Goal: Task Accomplishment & Management: Manage account settings

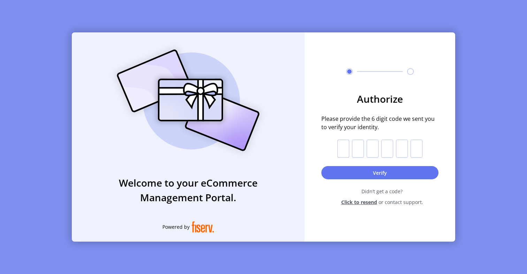
click at [345, 147] on input "text" at bounding box center [343, 149] width 12 height 18
paste input "*"
type input "*"
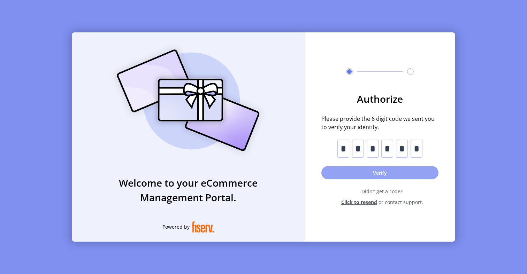
click at [373, 172] on button "Verify" at bounding box center [379, 172] width 117 height 13
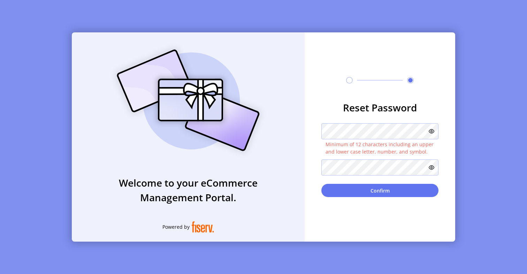
click at [431, 132] on icon at bounding box center [432, 132] width 6 height 6
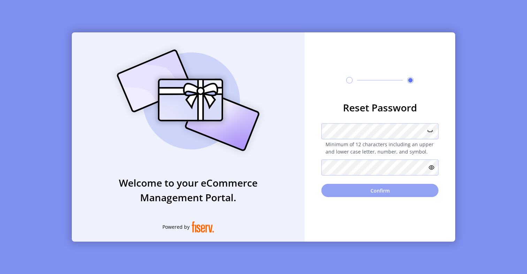
click at [365, 189] on button "Confirm" at bounding box center [379, 190] width 117 height 13
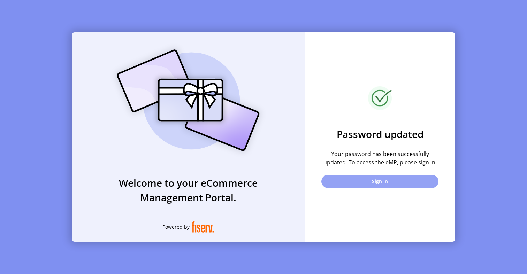
click at [392, 182] on button "Sign In" at bounding box center [379, 181] width 117 height 13
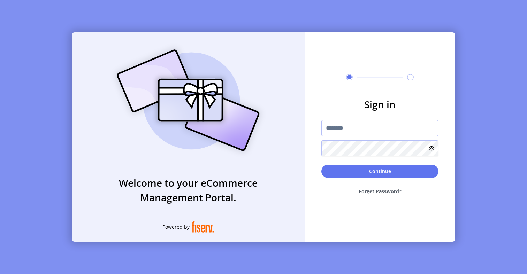
click at [366, 129] on input "text" at bounding box center [379, 128] width 117 height 16
type input "*********"
click at [379, 173] on button "Continue" at bounding box center [379, 171] width 117 height 13
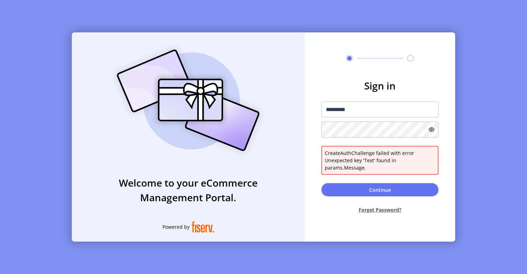
click at [430, 128] on icon at bounding box center [432, 130] width 6 height 6
click at [381, 188] on button "Continue" at bounding box center [379, 189] width 117 height 13
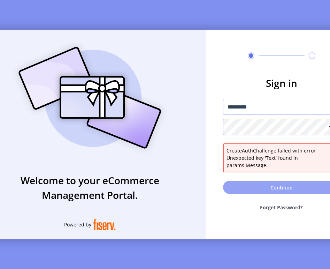
click at [270, 192] on button "Continue" at bounding box center [281, 187] width 117 height 13
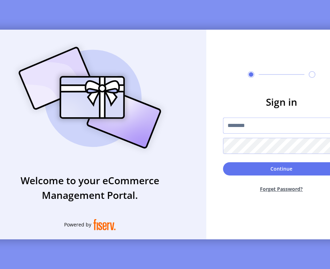
click at [260, 129] on input "text" at bounding box center [281, 125] width 117 height 16
type input "*********"
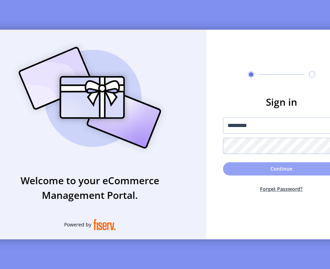
click at [274, 175] on button "Continue" at bounding box center [281, 168] width 117 height 13
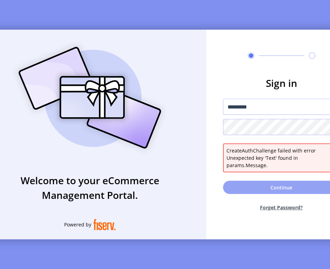
click at [267, 186] on button "Continue" at bounding box center [281, 187] width 117 height 13
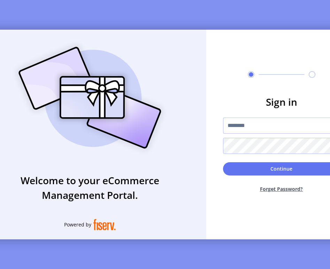
click at [254, 131] on input "text" at bounding box center [281, 125] width 117 height 16
type input "*********"
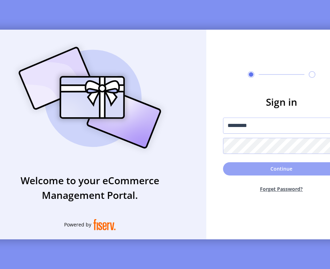
click at [296, 172] on button "Continue" at bounding box center [281, 168] width 117 height 13
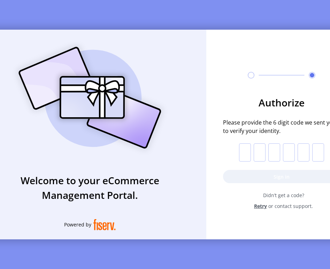
click at [248, 156] on input "text" at bounding box center [245, 152] width 12 height 18
paste input "*"
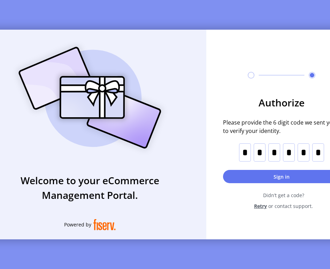
type input "*"
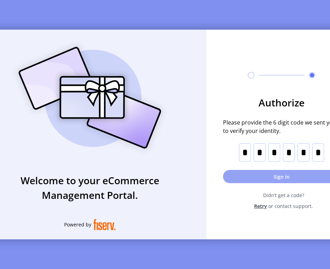
click at [274, 179] on button "Sign in" at bounding box center [281, 176] width 117 height 13
